Goal: Task Accomplishment & Management: Use online tool/utility

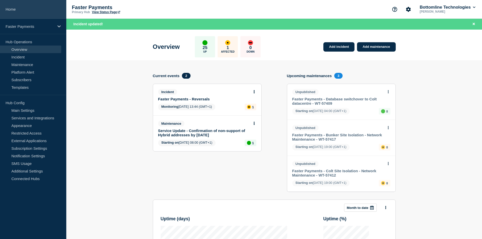
click at [13, 7] on link "Home" at bounding box center [33, 9] width 66 height 19
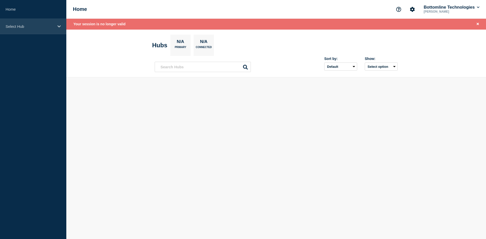
click at [27, 26] on p "Select Hub" at bounding box center [30, 26] width 49 height 4
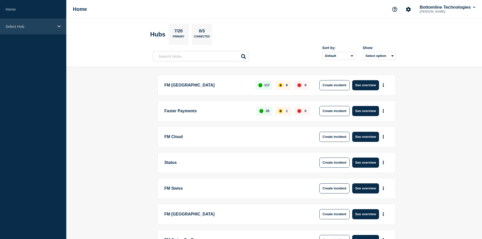
click at [30, 27] on p "Select Hub" at bounding box center [30, 26] width 49 height 4
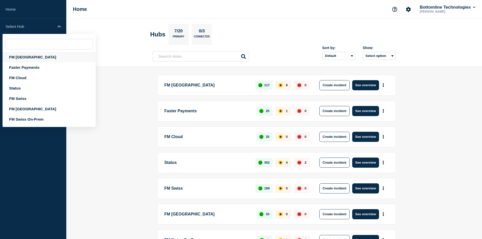
click at [24, 57] on div "FM [GEOGRAPHIC_DATA]" at bounding box center [49, 57] width 93 height 10
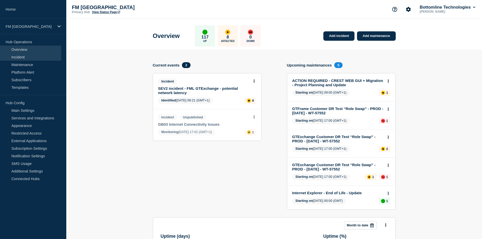
click at [22, 57] on link "Incident" at bounding box center [30, 57] width 61 height 8
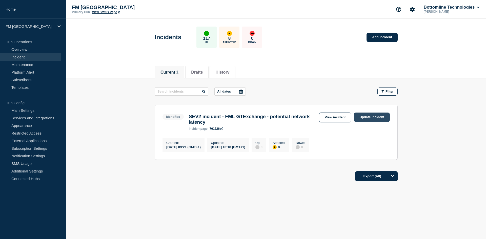
click at [366, 116] on link "Update incident" at bounding box center [372, 117] width 36 height 9
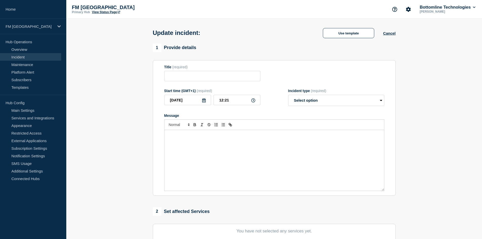
type input "SEV2 incident - FML GTExchange - potential network latency"
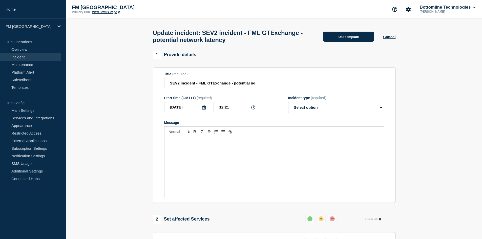
click at [339, 35] on button "Use template" at bounding box center [348, 37] width 51 height 10
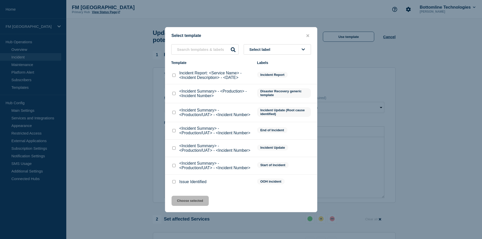
click at [174, 131] on input "<Incident Summary> - <Production/UAT> - <Incident Number> checkbox" at bounding box center [173, 130] width 3 height 3
checkbox input "true"
click at [192, 202] on button "Choose selected" at bounding box center [190, 201] width 37 height 10
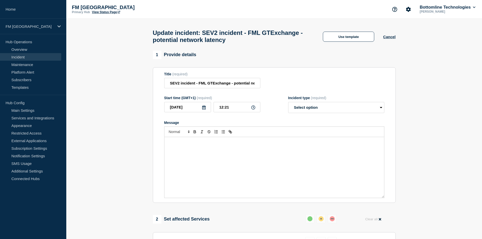
select select "resolved"
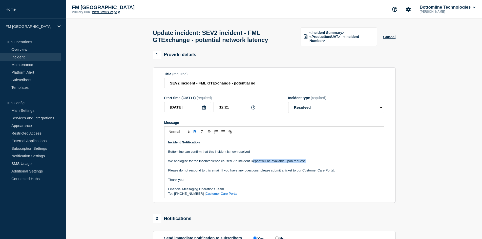
drag, startPoint x: 314, startPoint y: 163, endPoint x: 253, endPoint y: 162, distance: 61.0
click at [253, 162] on p "We apologise for the inconvenience caused. An Incident Report will be available…" at bounding box center [274, 161] width 212 height 5
click at [239, 159] on p "Message" at bounding box center [274, 156] width 212 height 5
drag, startPoint x: 234, startPoint y: 164, endPoint x: 307, endPoint y: 165, distance: 73.4
click at [307, 164] on p "We apologise for the inconvenience caused. An Incident Report will be available…" at bounding box center [274, 161] width 212 height 5
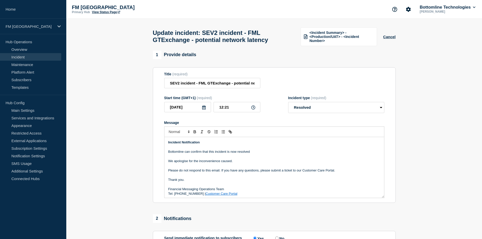
click at [235, 154] on p "Bottomline can confirm that this incident is now resolved" at bounding box center [274, 152] width 212 height 5
click at [254, 154] on p "Bottomline can confirm that this incident is resolved and less network instabil…" at bounding box center [274, 152] width 212 height 5
drag, startPoint x: 310, startPoint y: 152, endPoint x: 262, endPoint y: 156, distance: 47.5
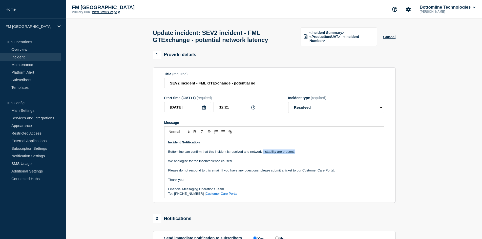
click at [262, 154] on p "Bottomline can confirm that this incident is resolved and network instability a…" at bounding box center [274, 152] width 212 height 5
click at [262, 154] on p "Bottomline can confirm that this incident is resolved and network is showing mo…" at bounding box center [274, 152] width 212 height 5
click at [269, 153] on p "Bottomline can confirm that this incident is resolved and network latency is sh…" at bounding box center [274, 152] width 212 height 5
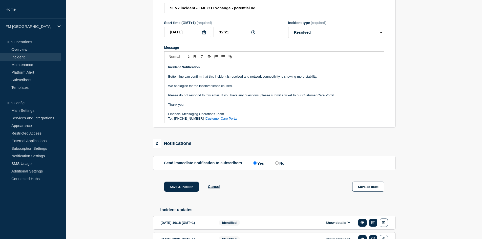
scroll to position [108, 0]
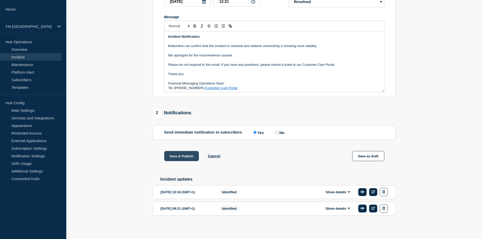
click at [183, 158] on button "Save & Publish" at bounding box center [181, 156] width 35 height 10
